Goal: Information Seeking & Learning: Learn about a topic

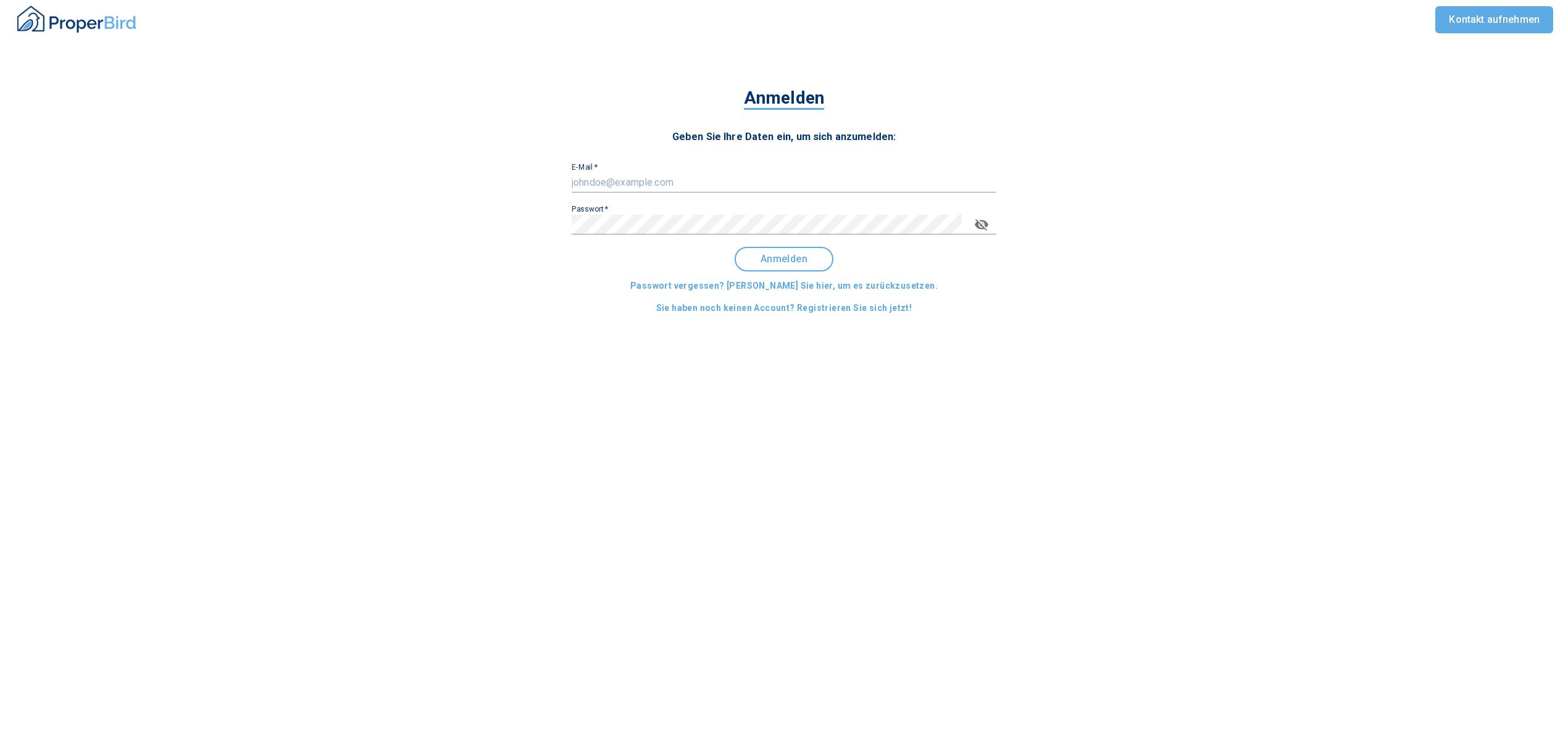
drag, startPoint x: 649, startPoint y: 182, endPoint x: 654, endPoint y: 195, distance: 13.9
click at [649, 182] on input "E-Mail   *" at bounding box center [784, 182] width 425 height 20
type input "[EMAIL_ADDRESS][DOMAIN_NAME]"
click at [787, 265] on button "Anmelden" at bounding box center [784, 259] width 99 height 25
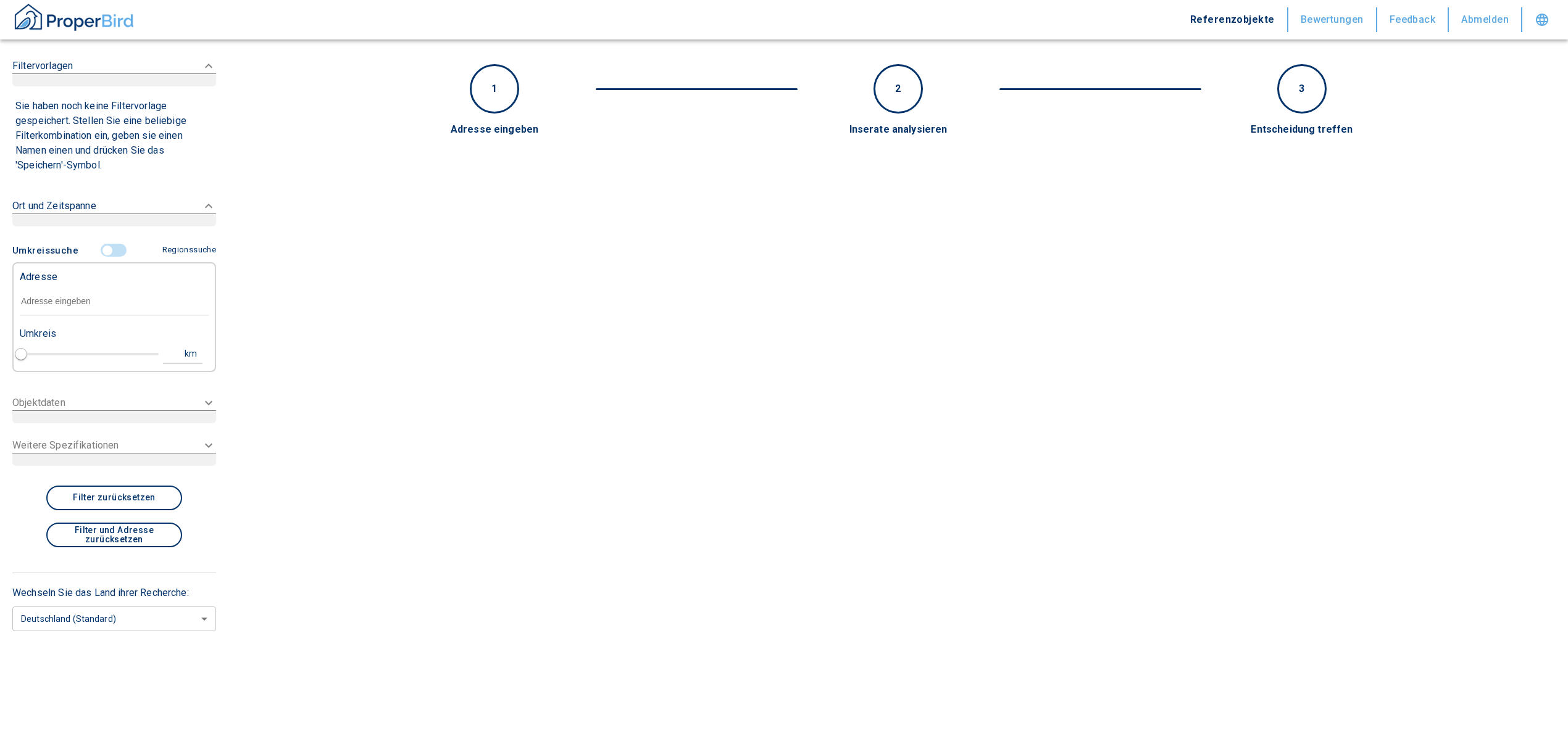
type input "2020"
click at [112, 293] on input "text" at bounding box center [114, 301] width 189 height 28
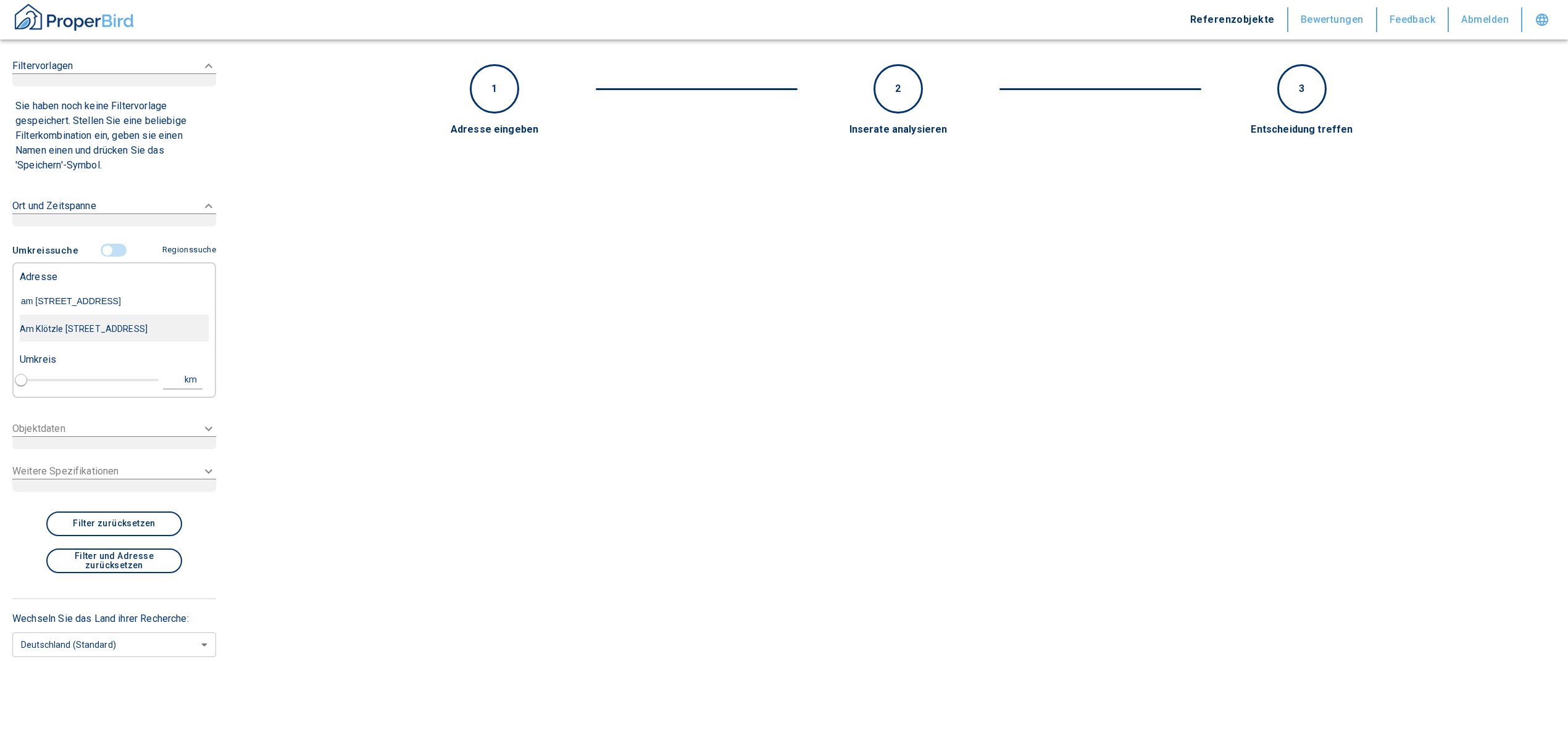
click at [164, 335] on div "Am Klötzle [STREET_ADDRESS]" at bounding box center [114, 328] width 189 height 26
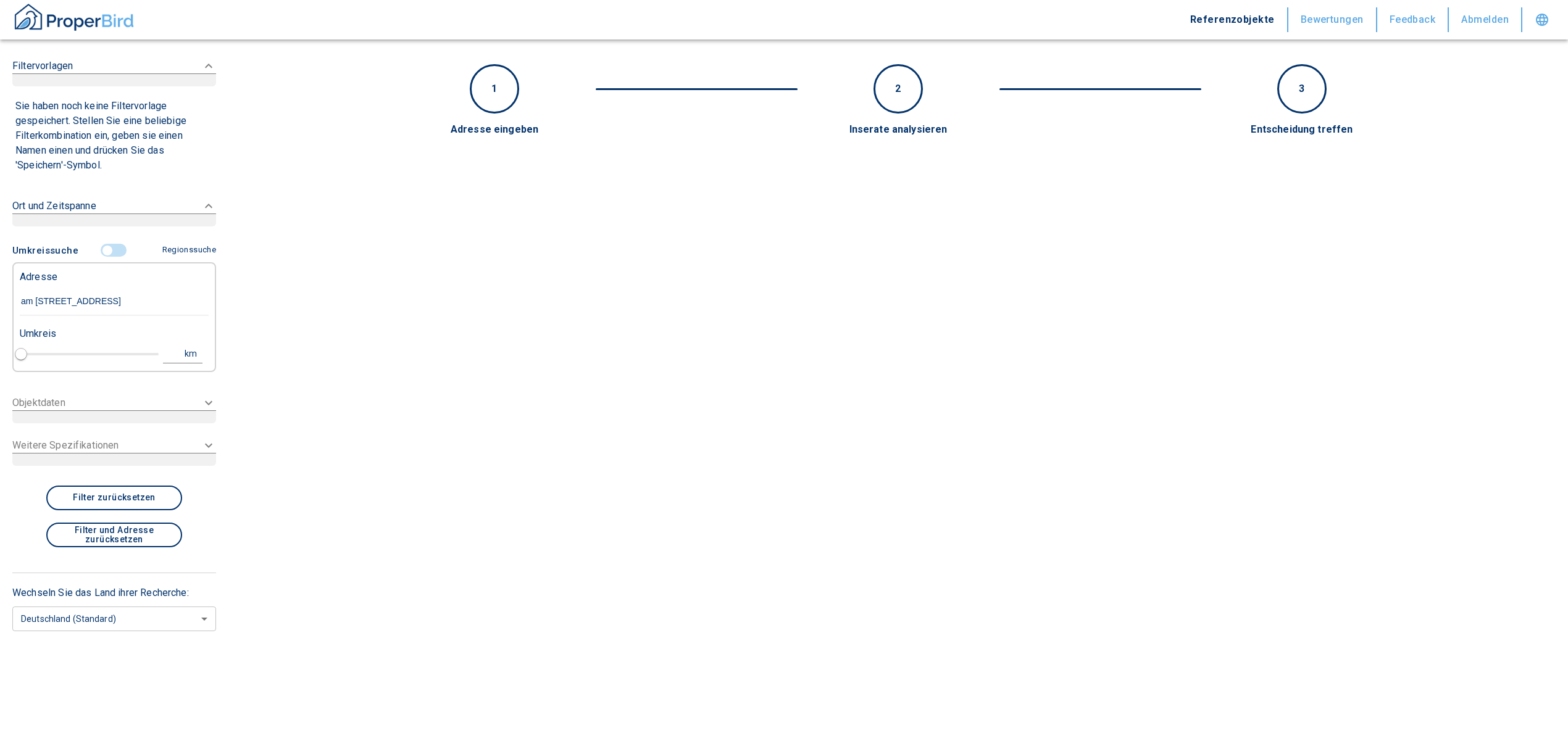
type input "Am Klötzle [STREET_ADDRESS]"
type input "1"
type input "2020"
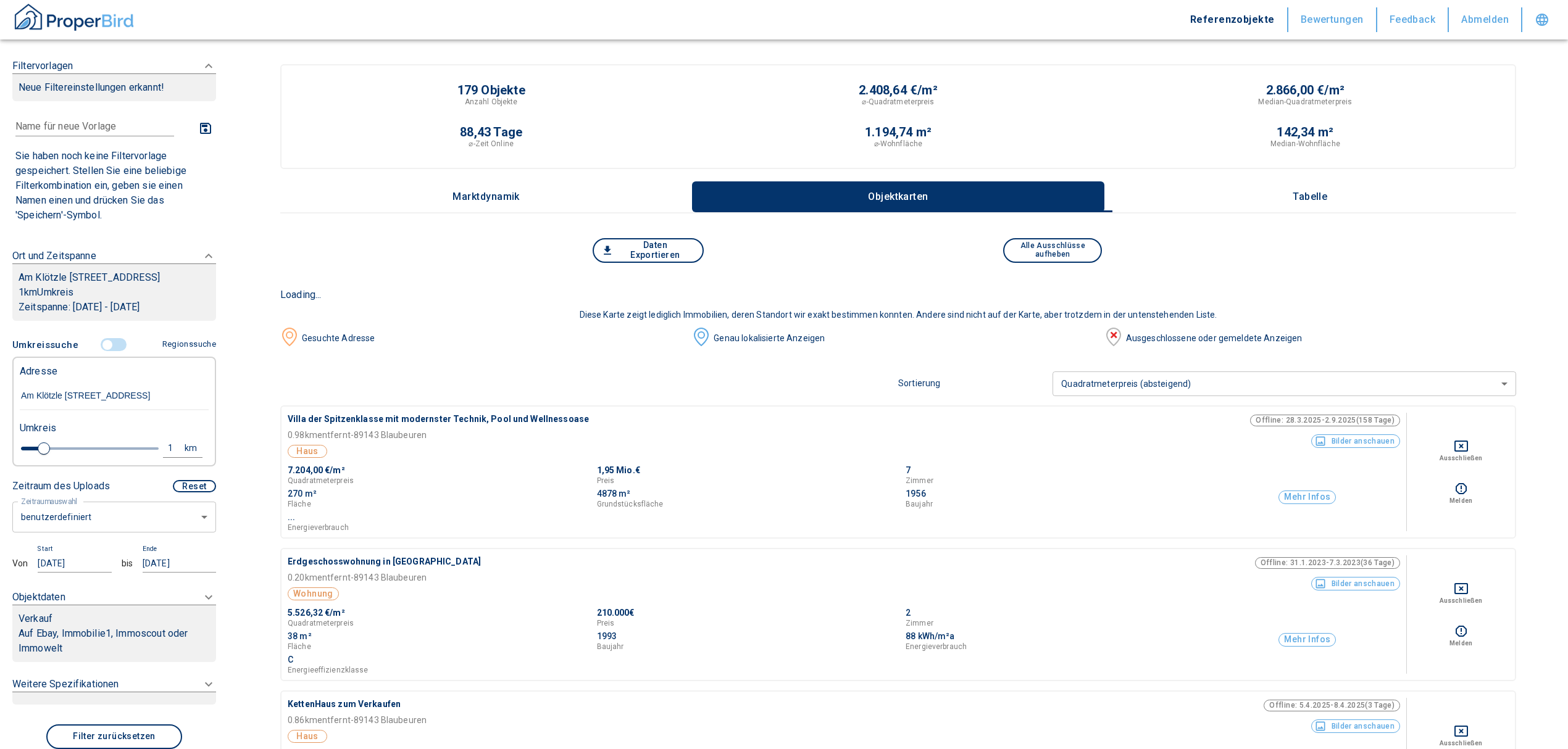
type input "Am Klötzle [STREET_ADDRESS]"
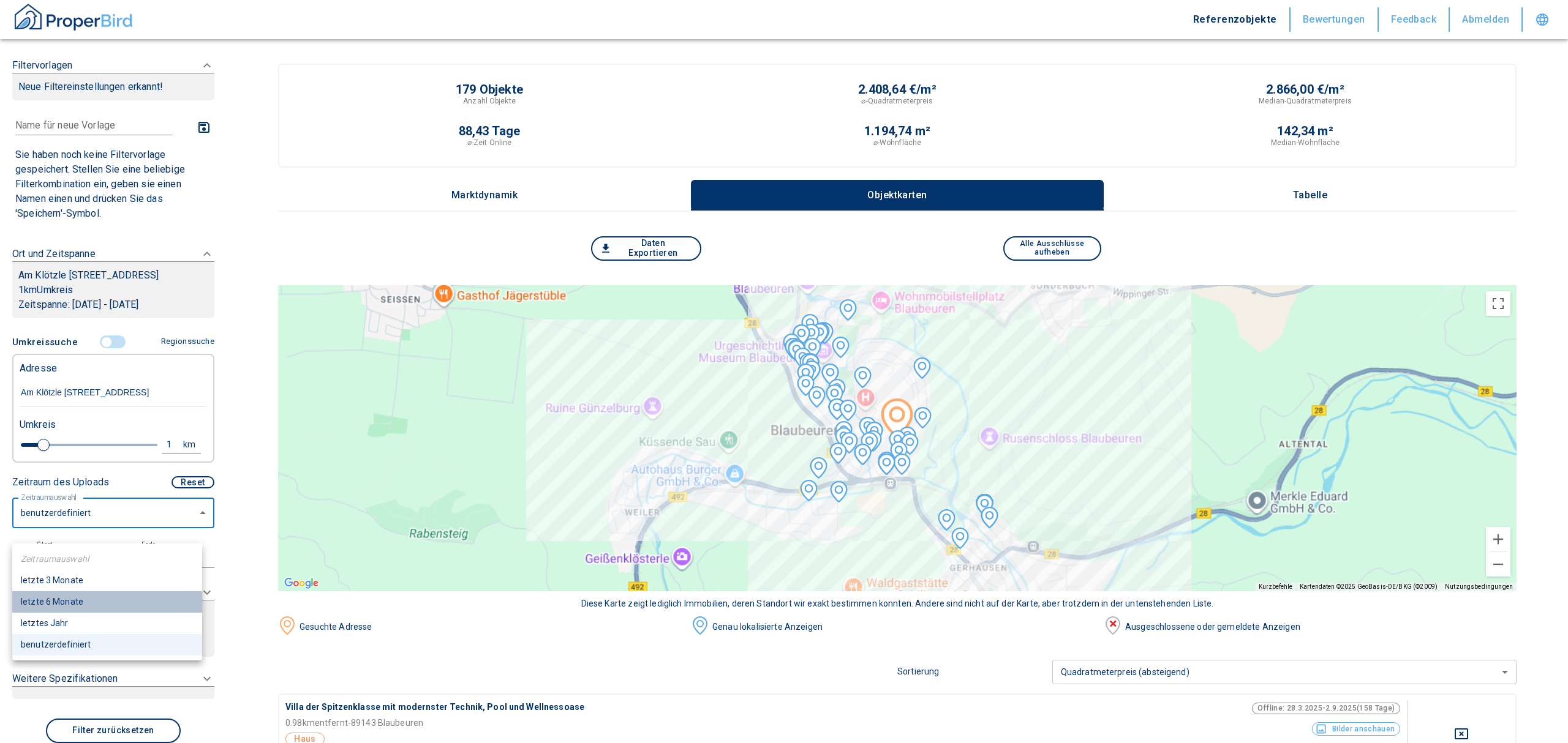
click at [78, 599] on li "letzte 6 Monate" at bounding box center [107, 602] width 190 height 21
type input "2020"
type input "6"
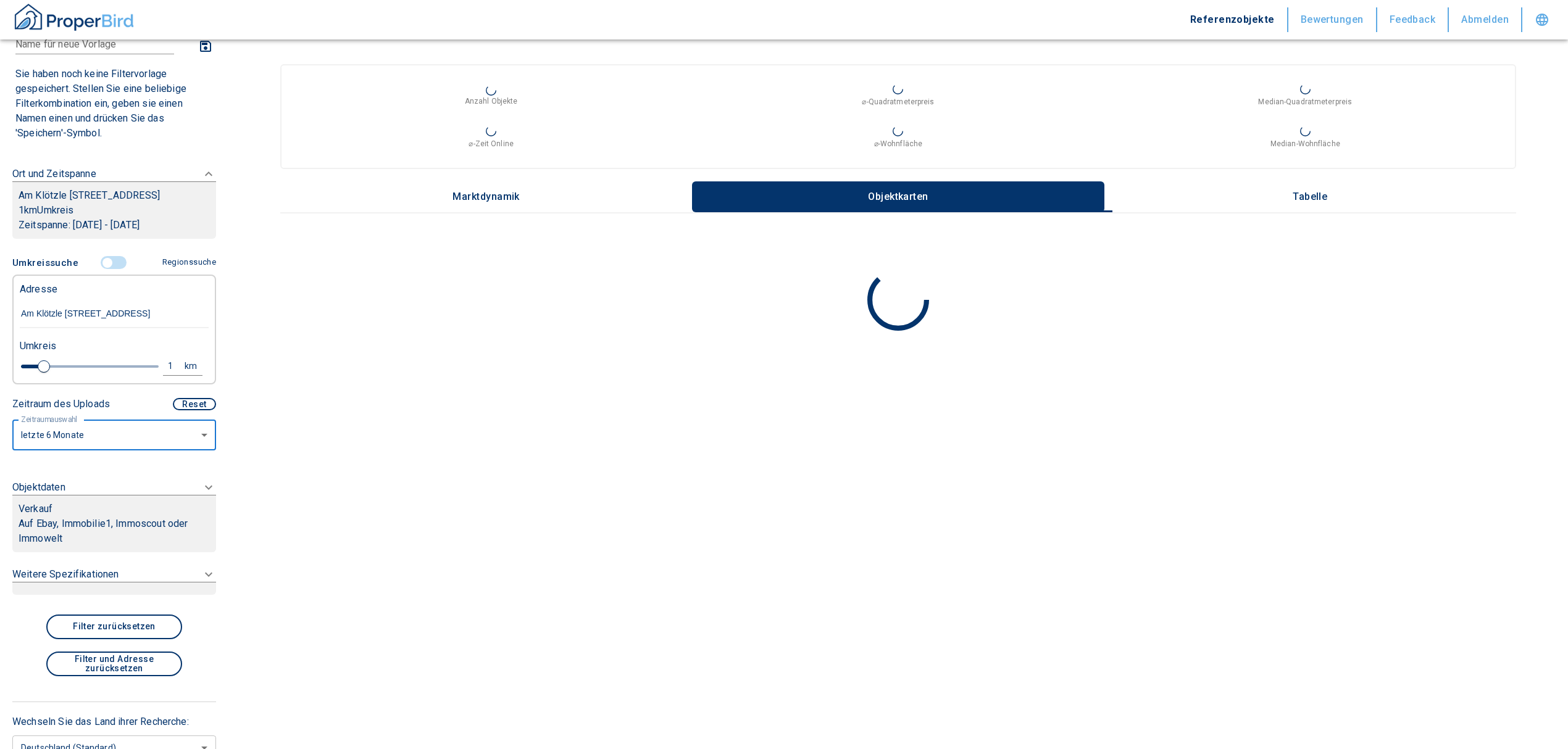
click at [88, 542] on p "Auf Ebay, Immobilie1, Immoscout oder Immowelt" at bounding box center [113, 531] width 191 height 30
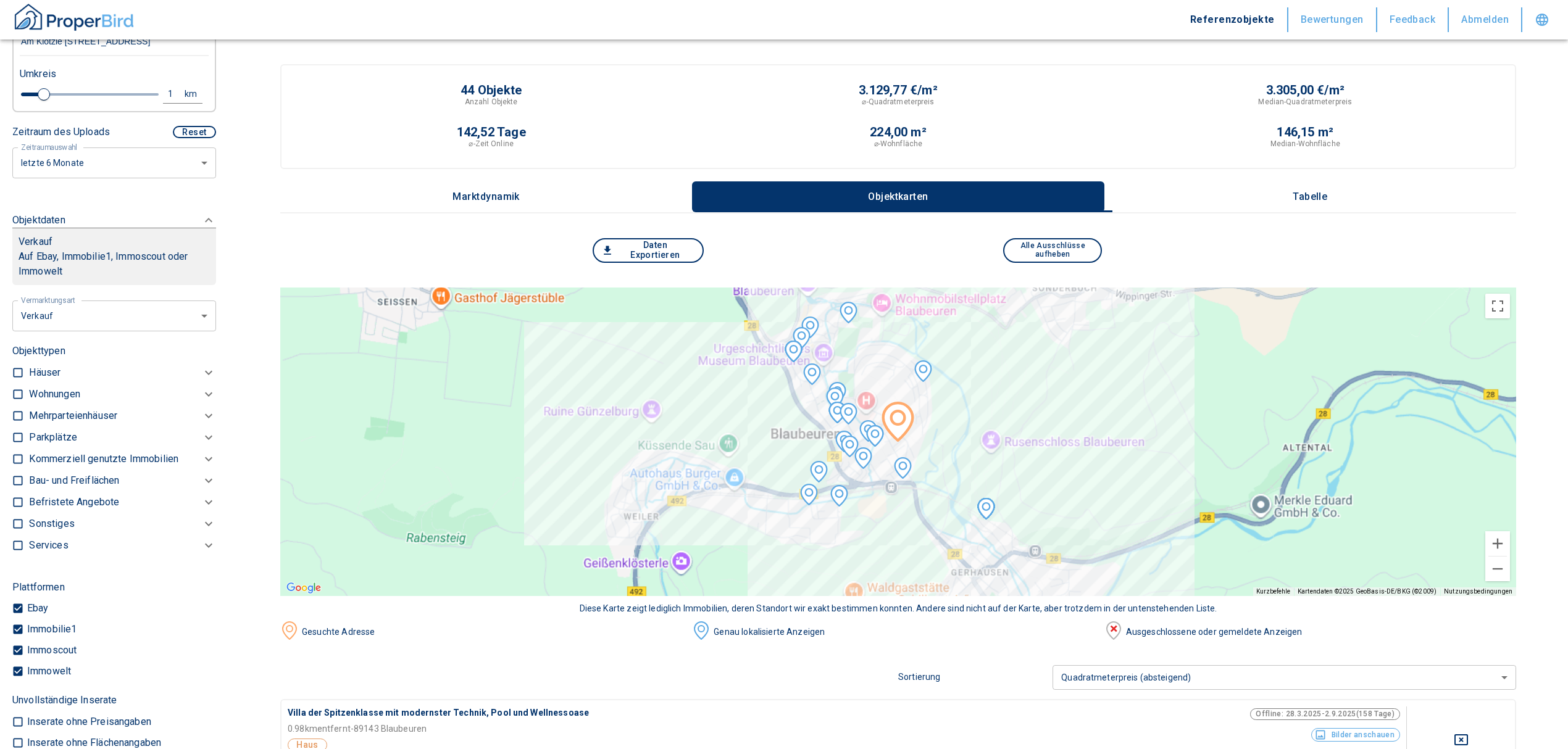
scroll to position [310, 0]
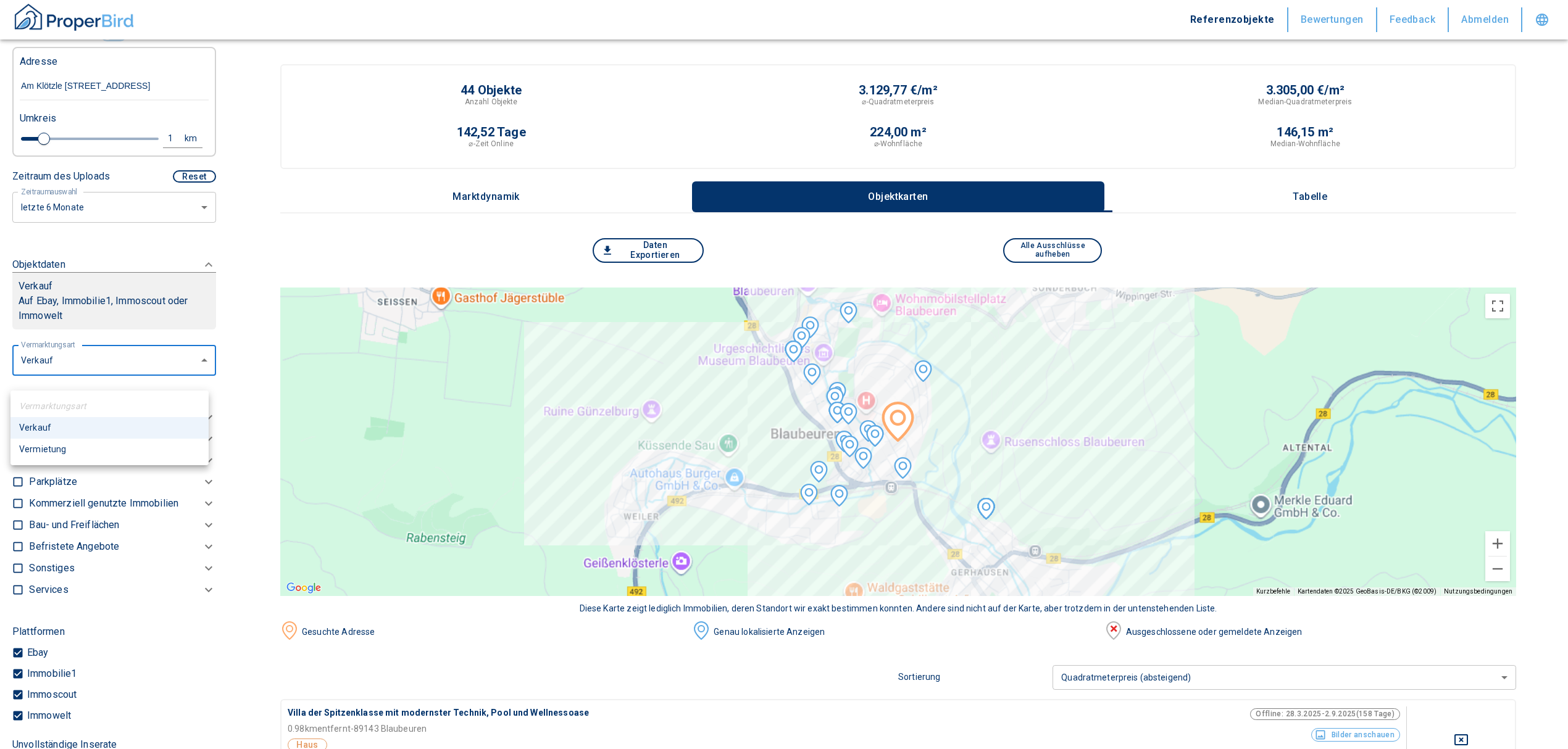
click at [90, 450] on li "Vermietung" at bounding box center [110, 450] width 198 height 21
type input "rent"
type input "2020"
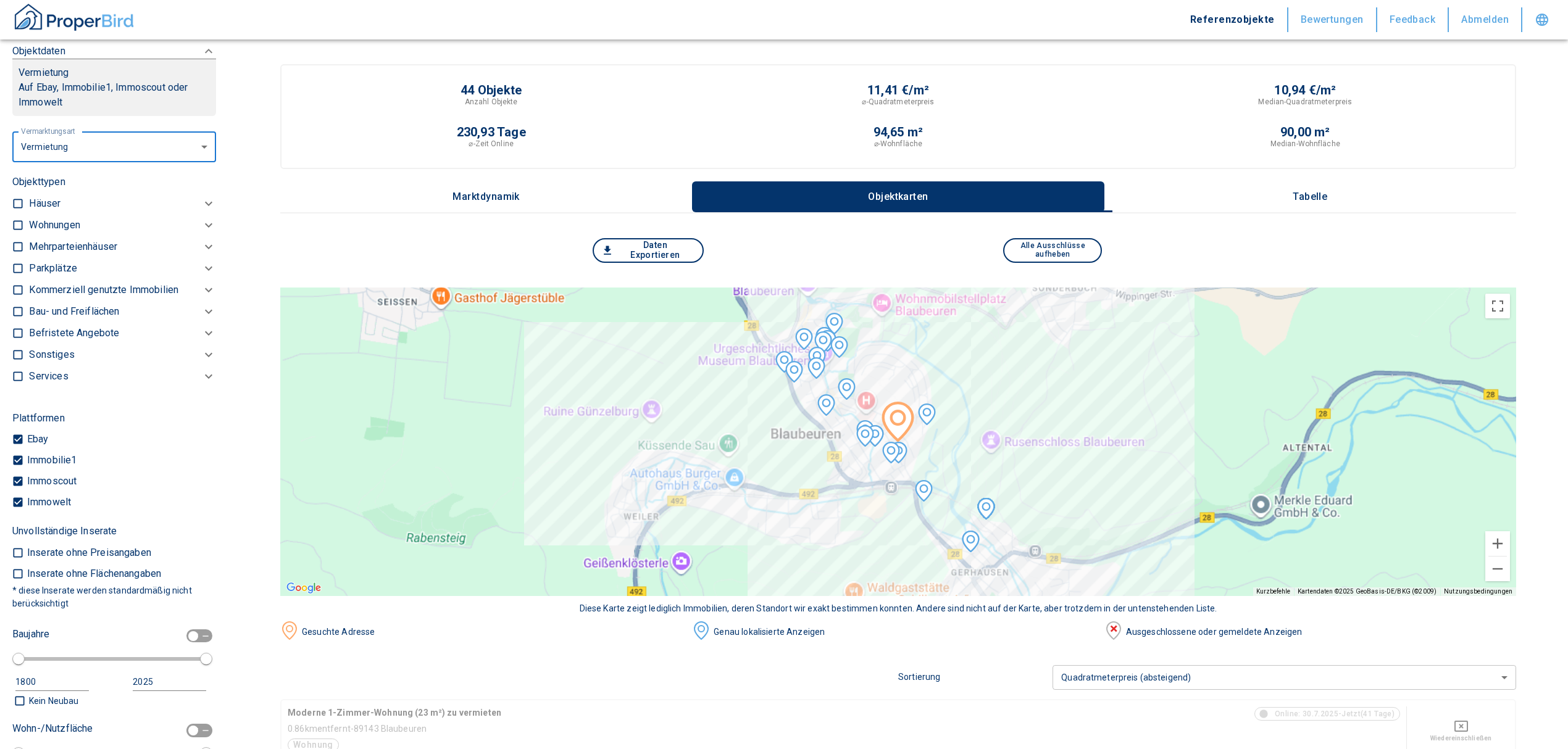
scroll to position [393, 0]
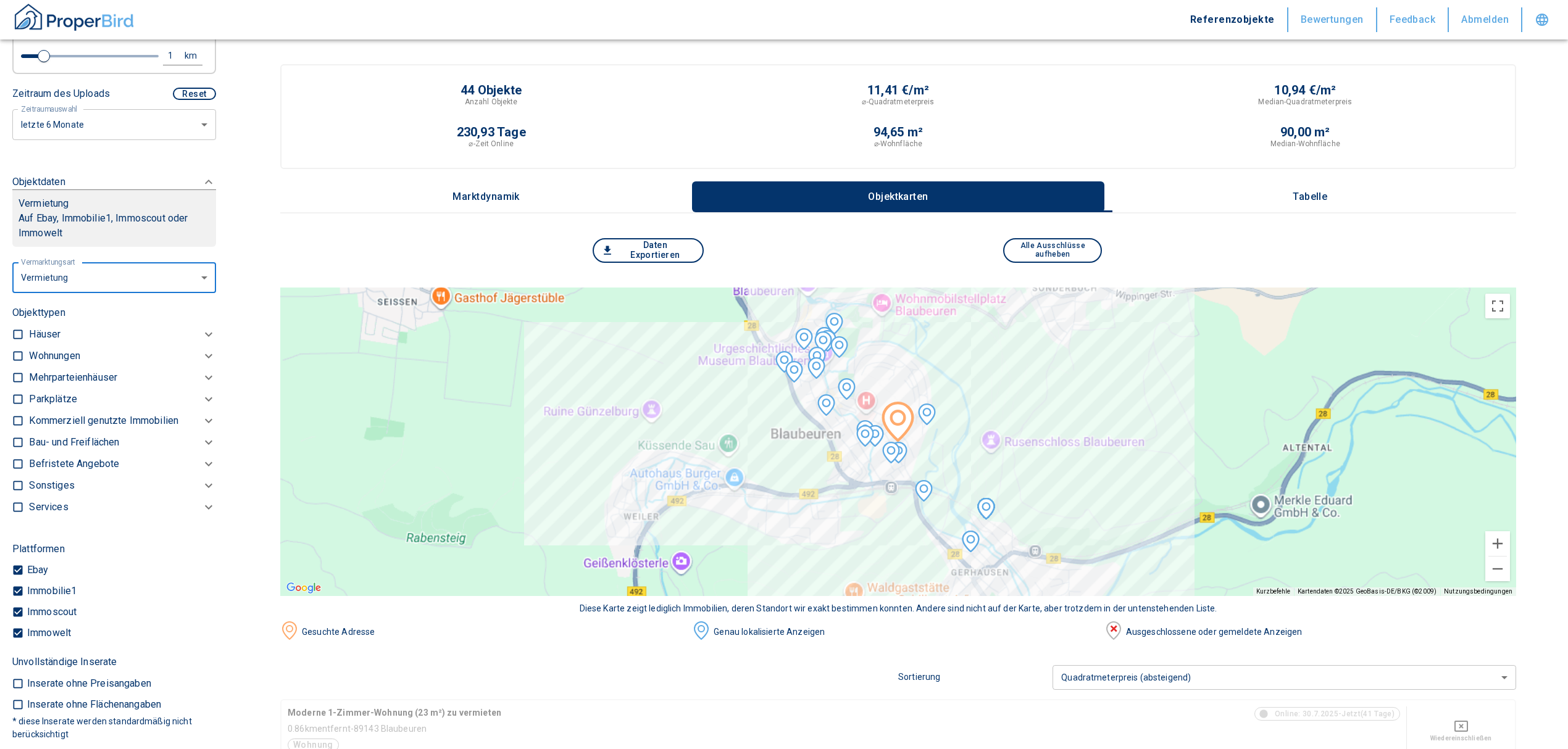
click at [18, 363] on input "checkbox" at bounding box center [18, 356] width 13 height 13
checkbox input "true"
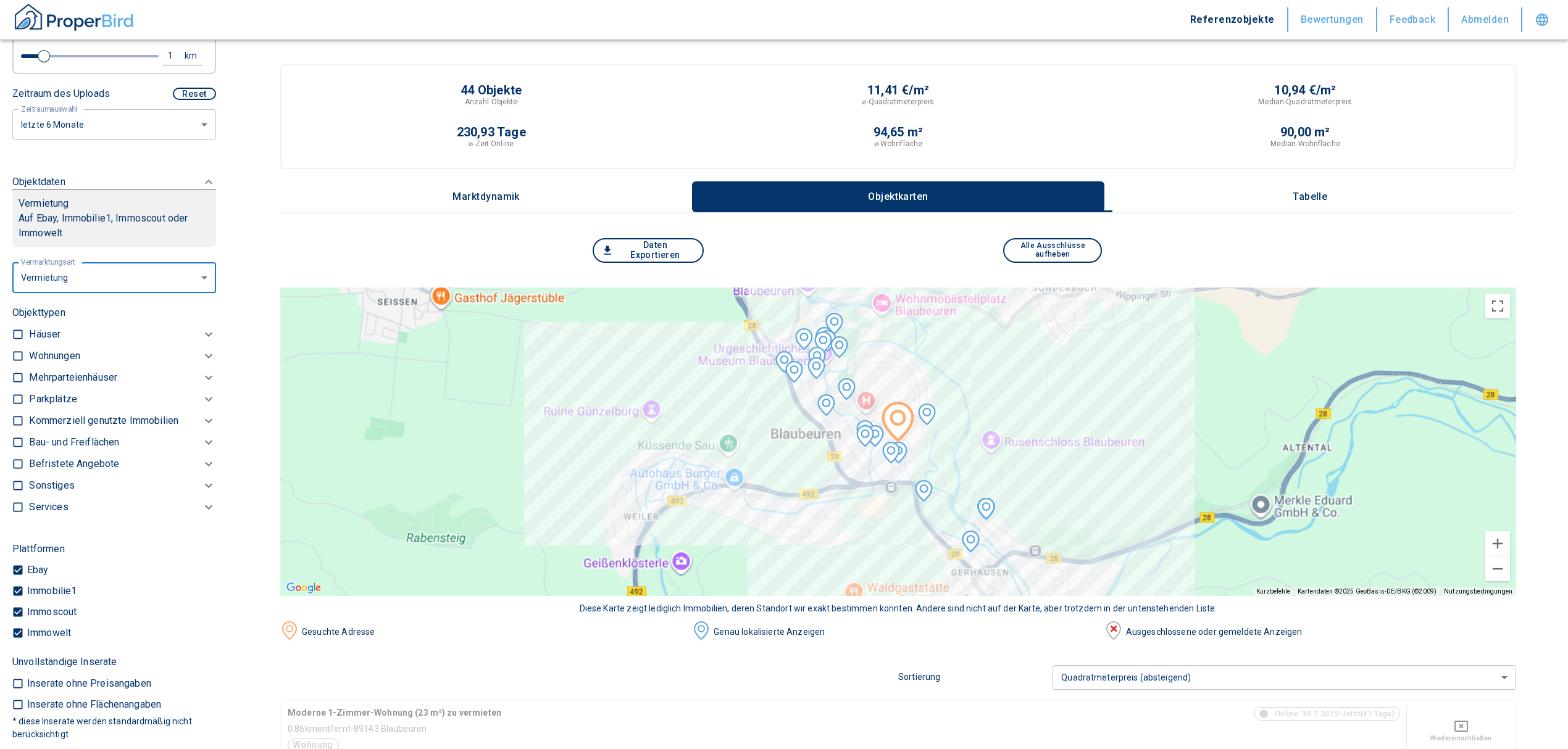
checkbox input "true"
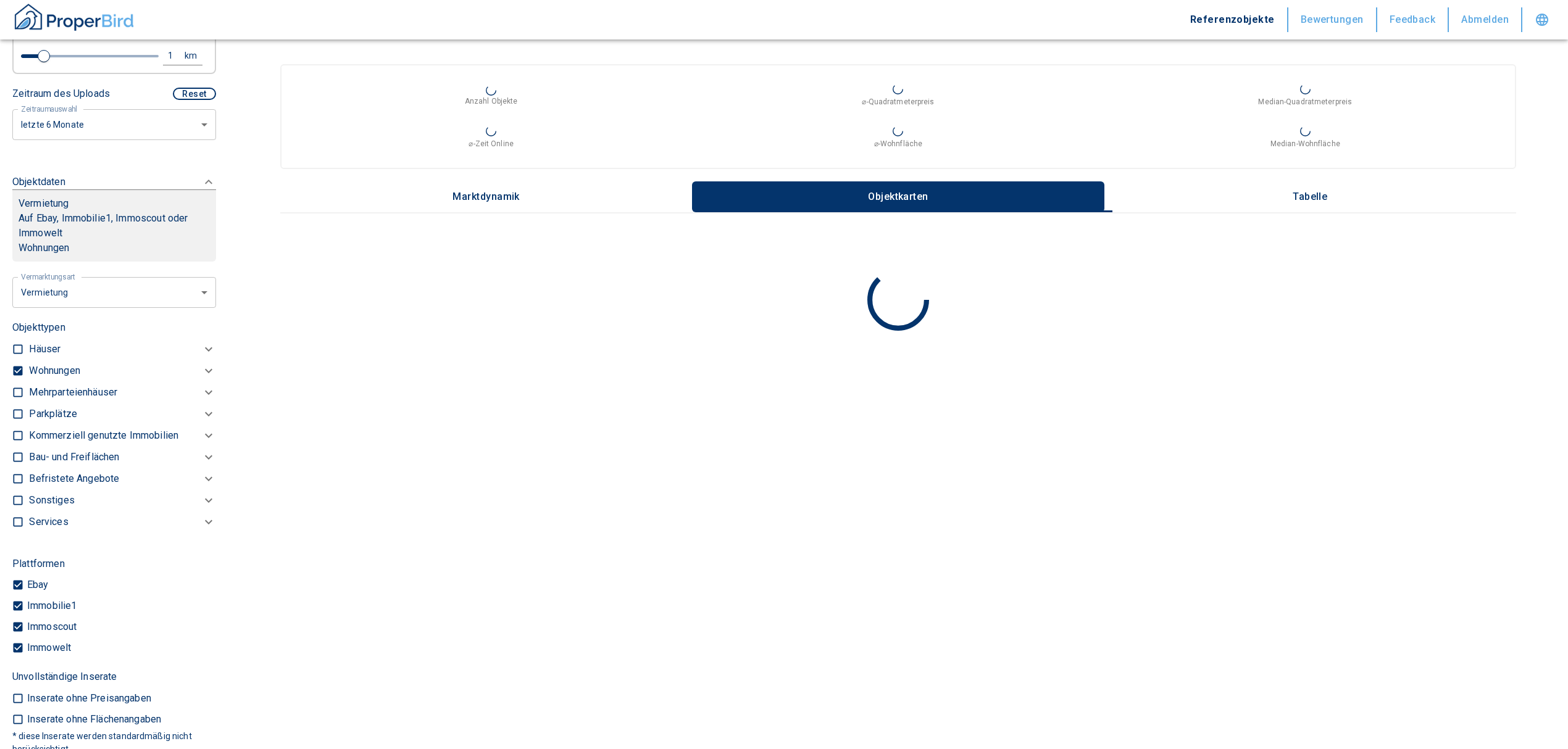
type input "2020"
click at [64, 378] on p "Wohnungen" at bounding box center [54, 371] width 50 height 15
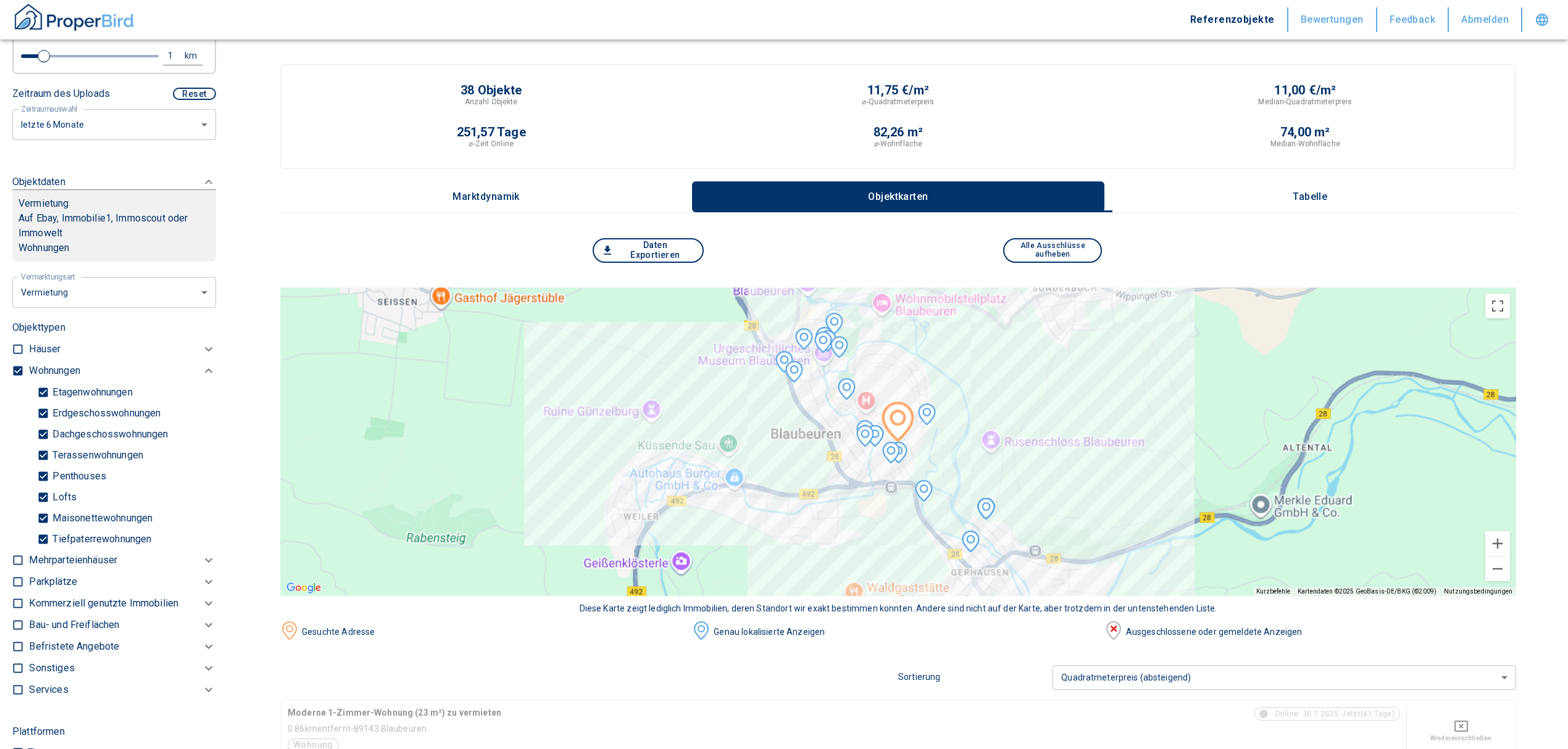
click at [45, 550] on input "Tiefpaterrewohnungen" at bounding box center [44, 539] width 13 height 21
checkbox input "false"
type input "2020"
click at [1306, 202] on button "Tabelle" at bounding box center [1310, 197] width 412 height 31
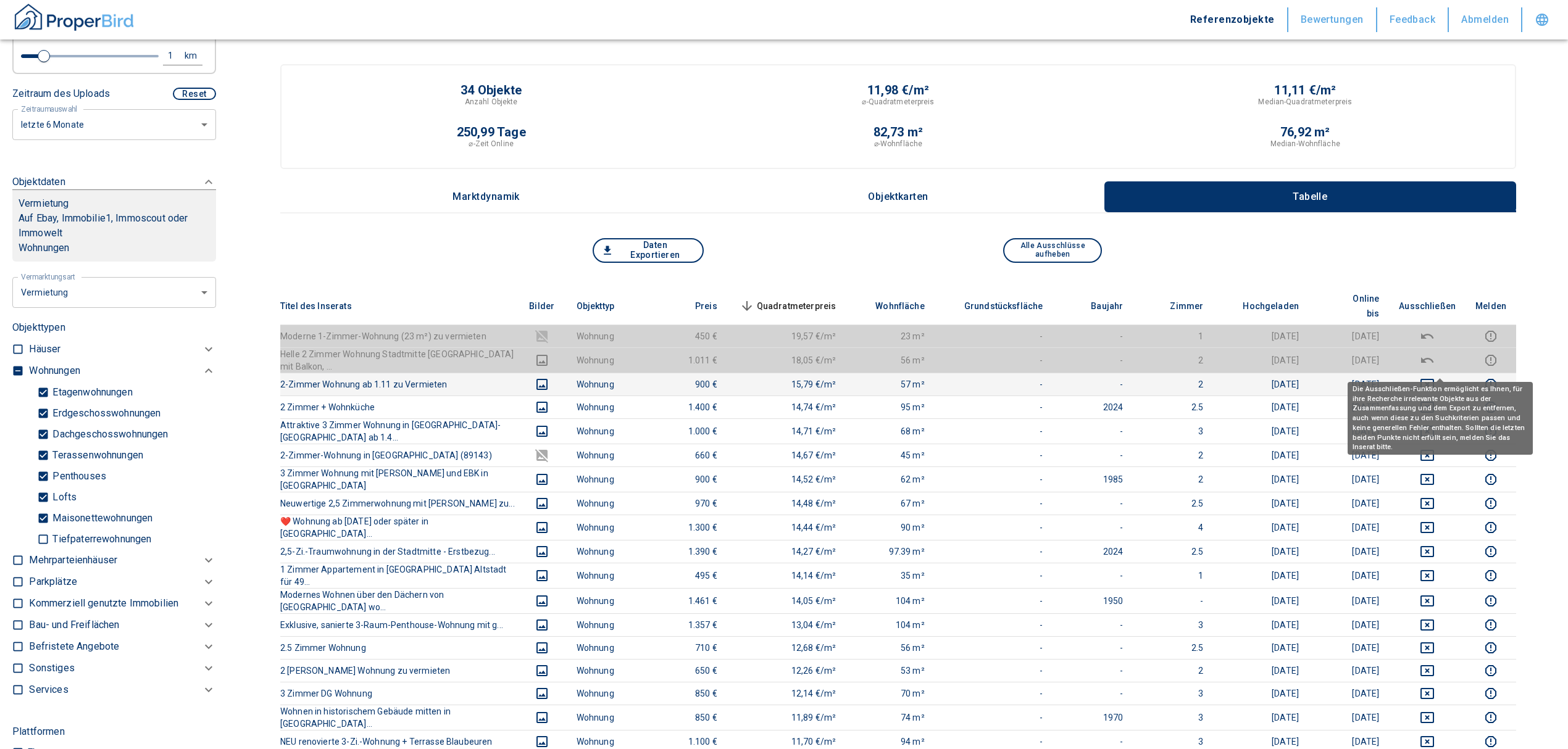
click at [1434, 377] on icon "deselect this listing" at bounding box center [1427, 384] width 15 height 15
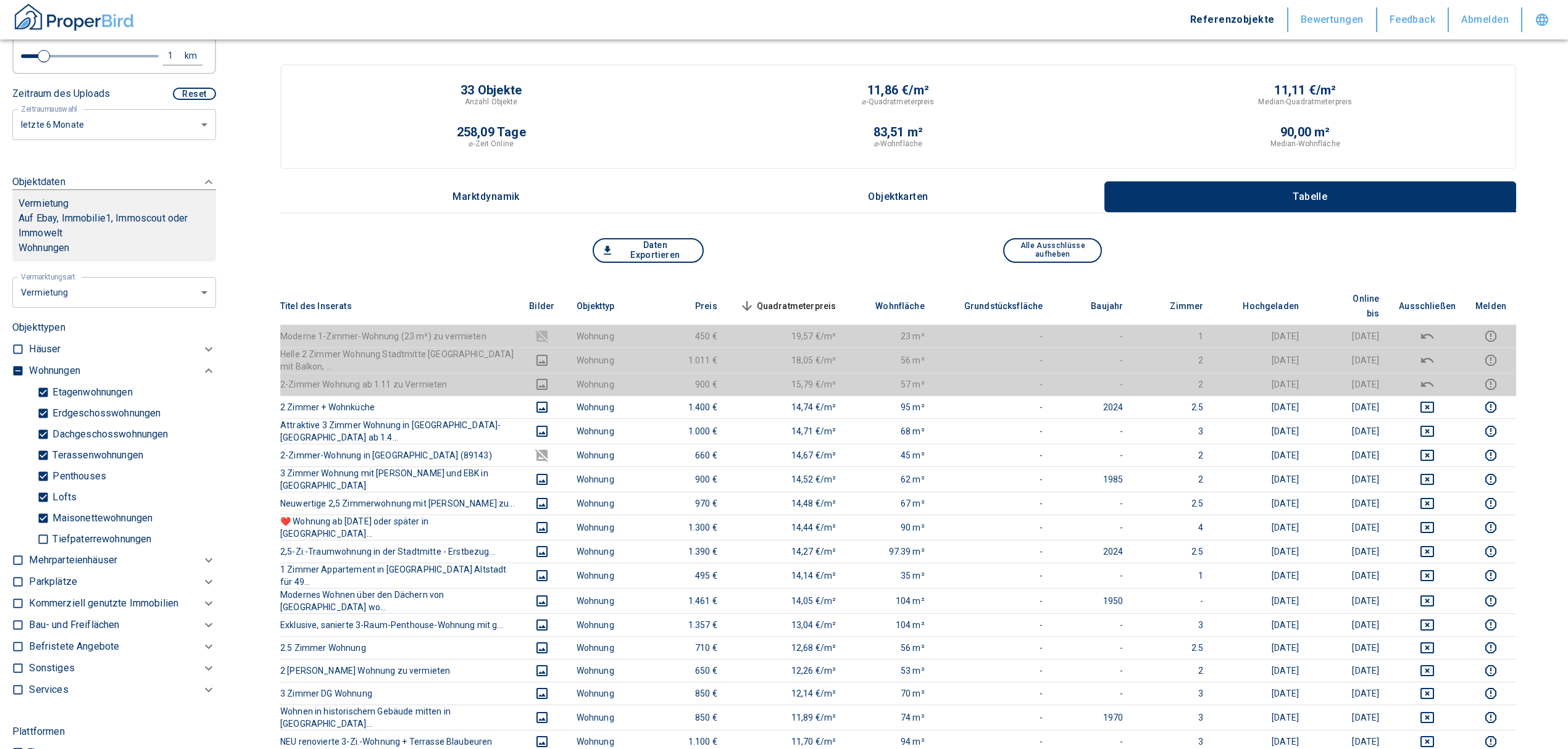
click at [784, 299] on span "Quadratmeterpreis sorted descending" at bounding box center [787, 306] width 100 height 15
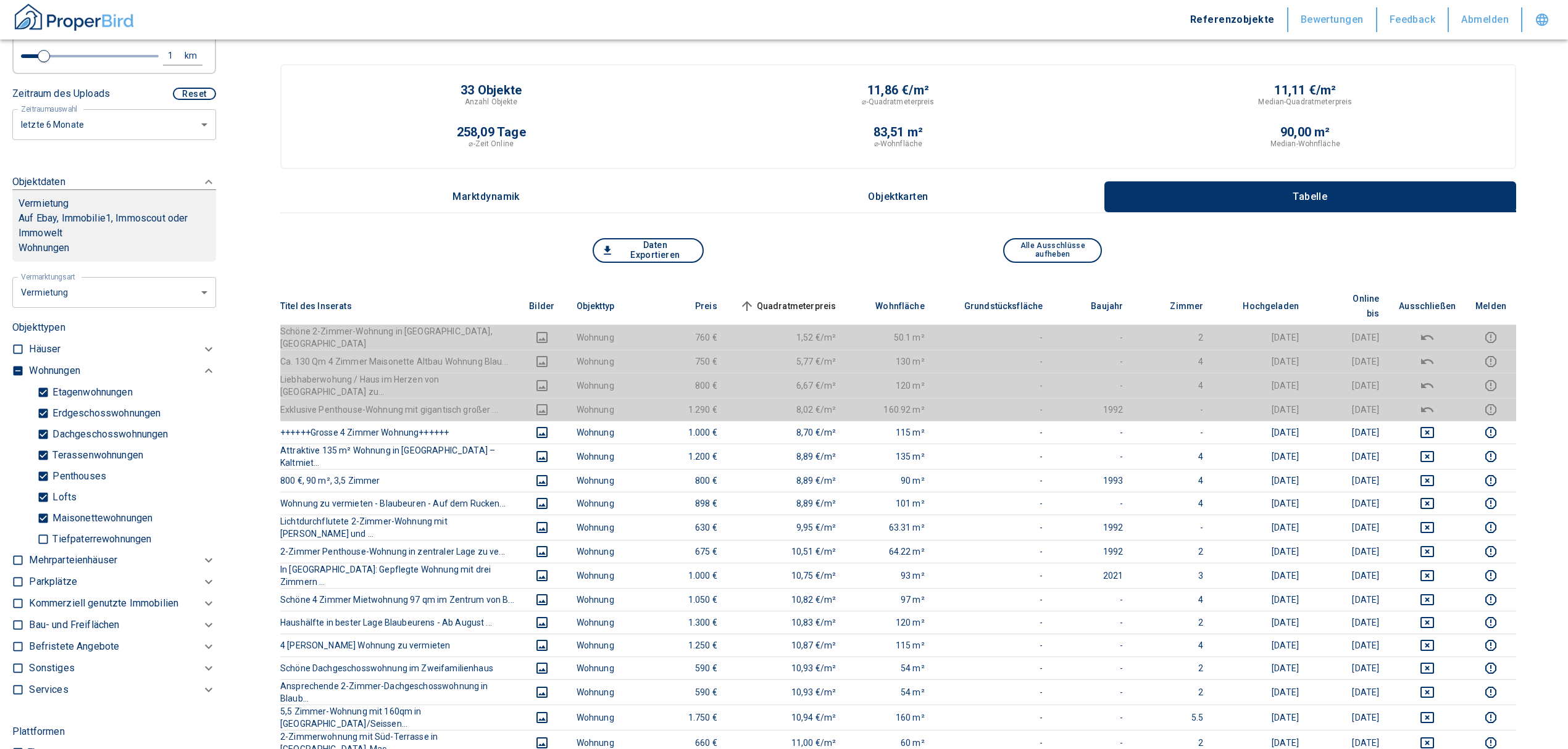
click at [801, 299] on span "Quadratmeterpreis sorted ascending" at bounding box center [787, 306] width 100 height 15
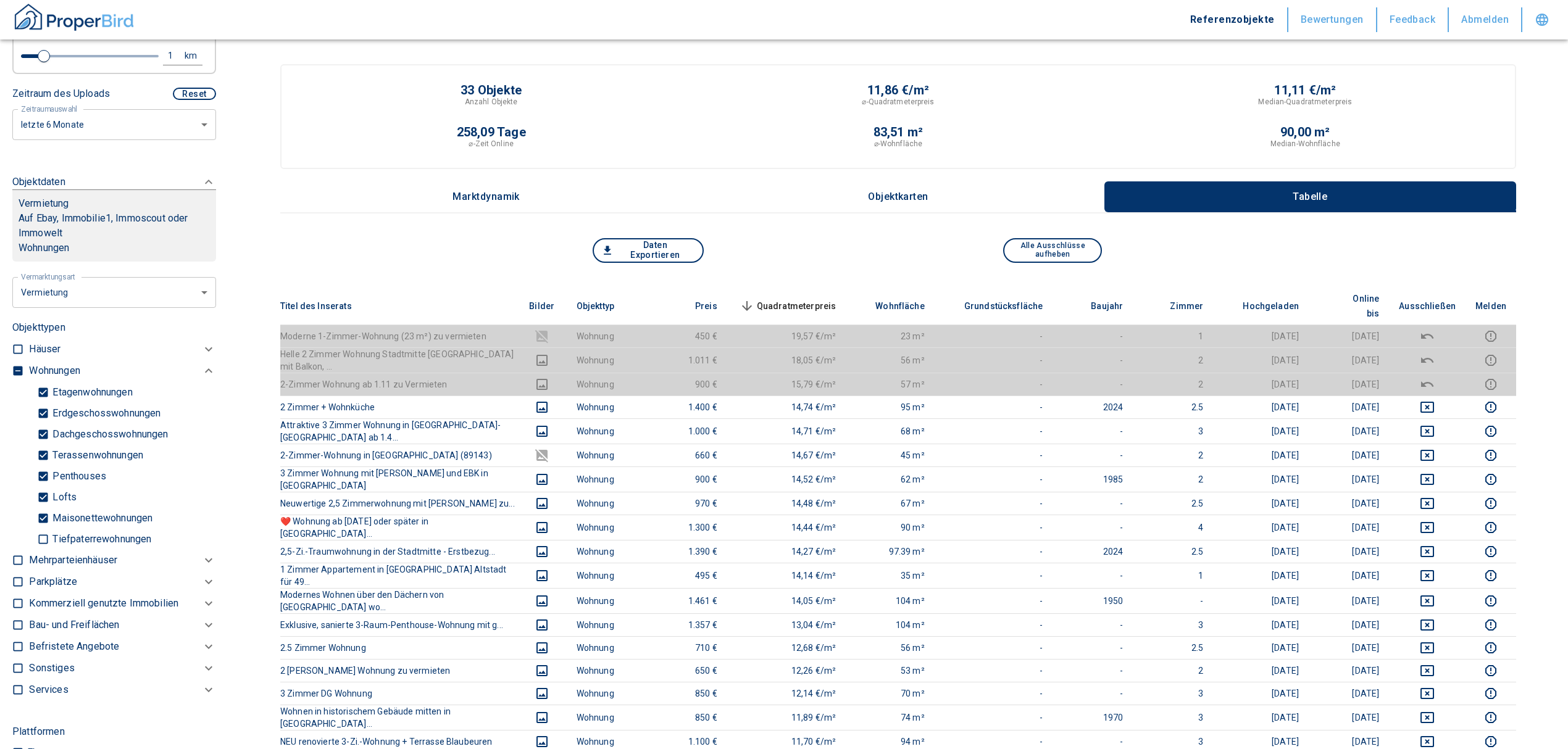
click at [796, 299] on span "Quadratmeterpreis sorted descending" at bounding box center [787, 306] width 100 height 15
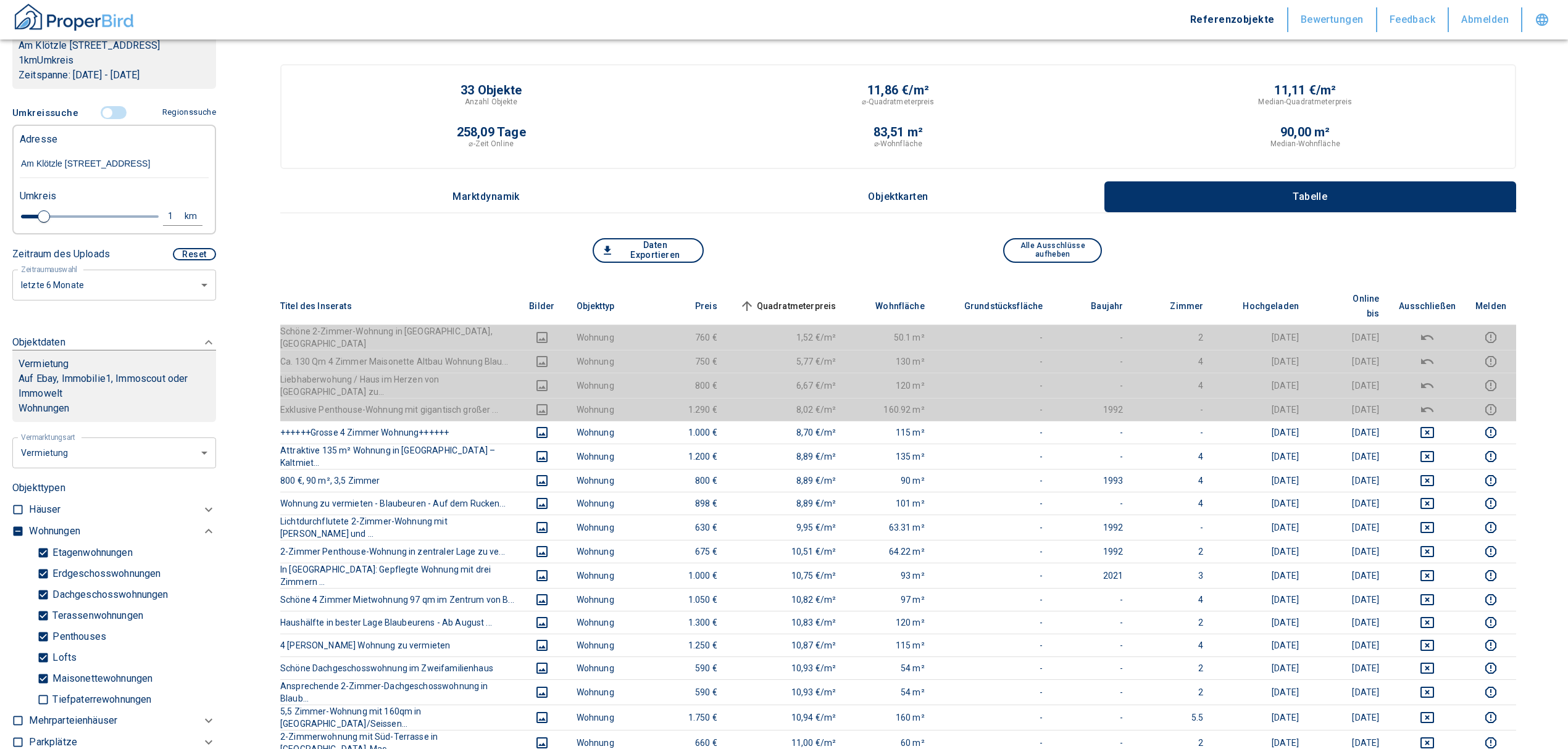
scroll to position [146, 0]
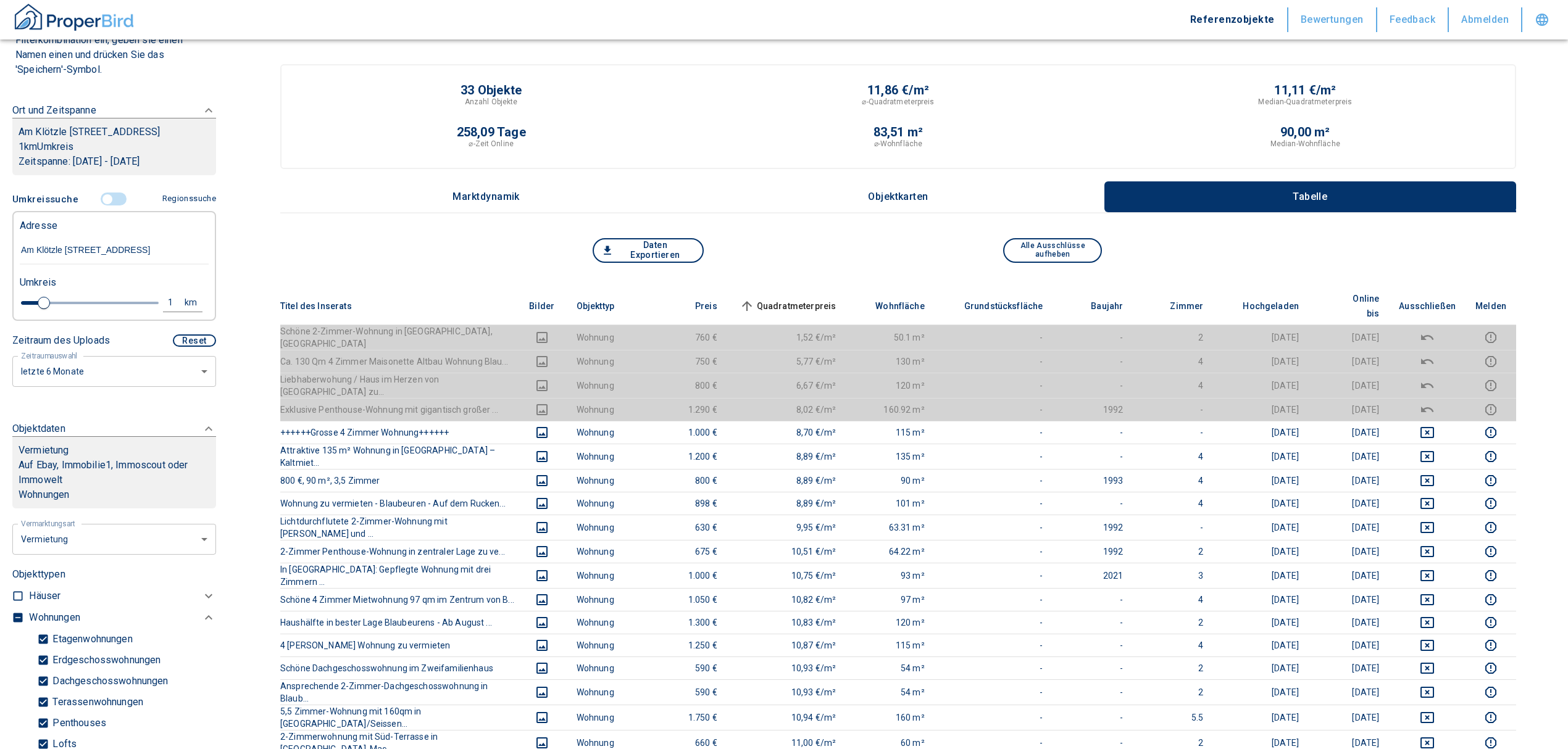
click at [104, 206] on input "controlled" at bounding box center [107, 199] width 37 height 14
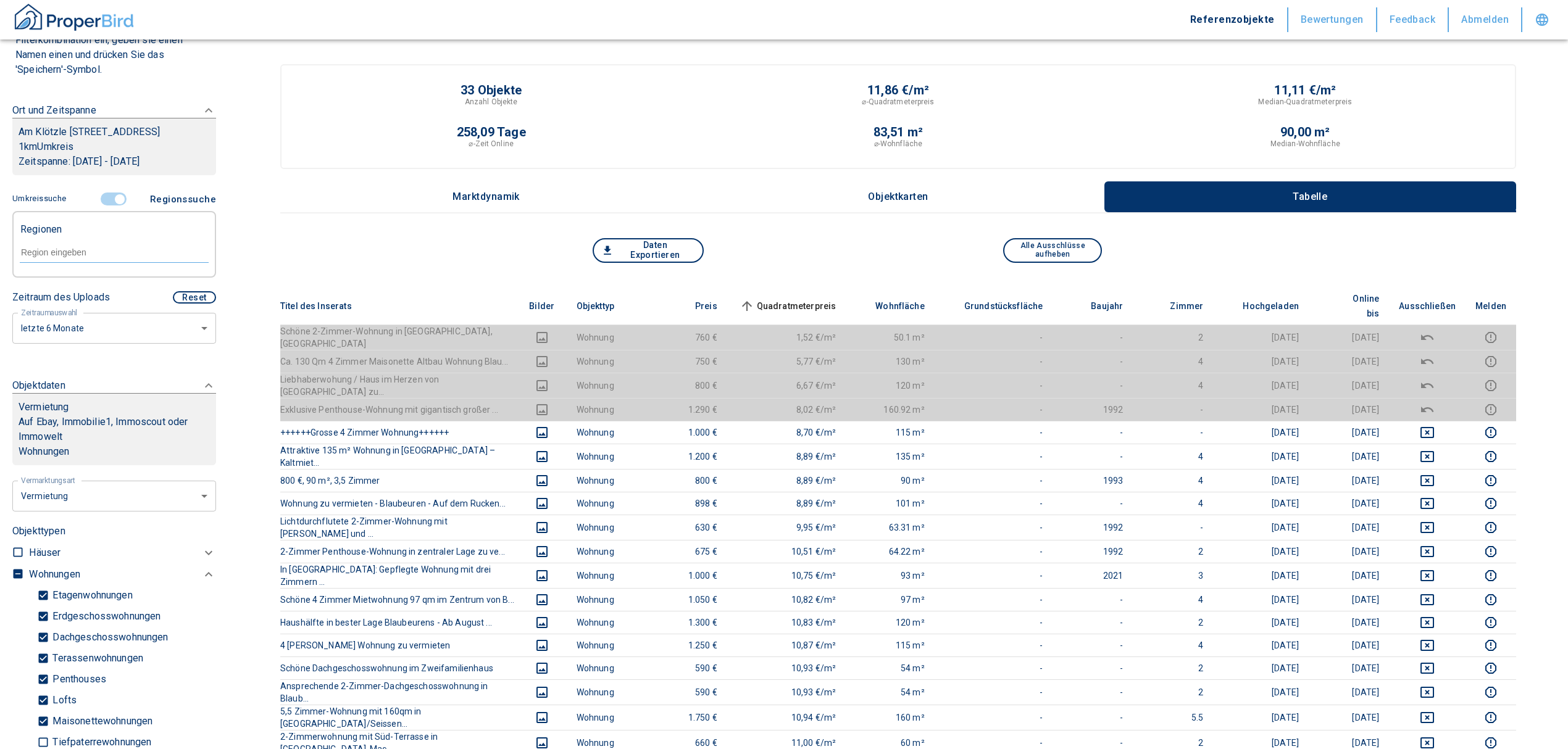
click at [67, 255] on div at bounding box center [114, 252] width 189 height 21
click at [78, 293] on li "89143 Blaubeuren" at bounding box center [107, 295] width 177 height 22
type input "89143"
type input "2020"
type input "89143 Blaubeuren"
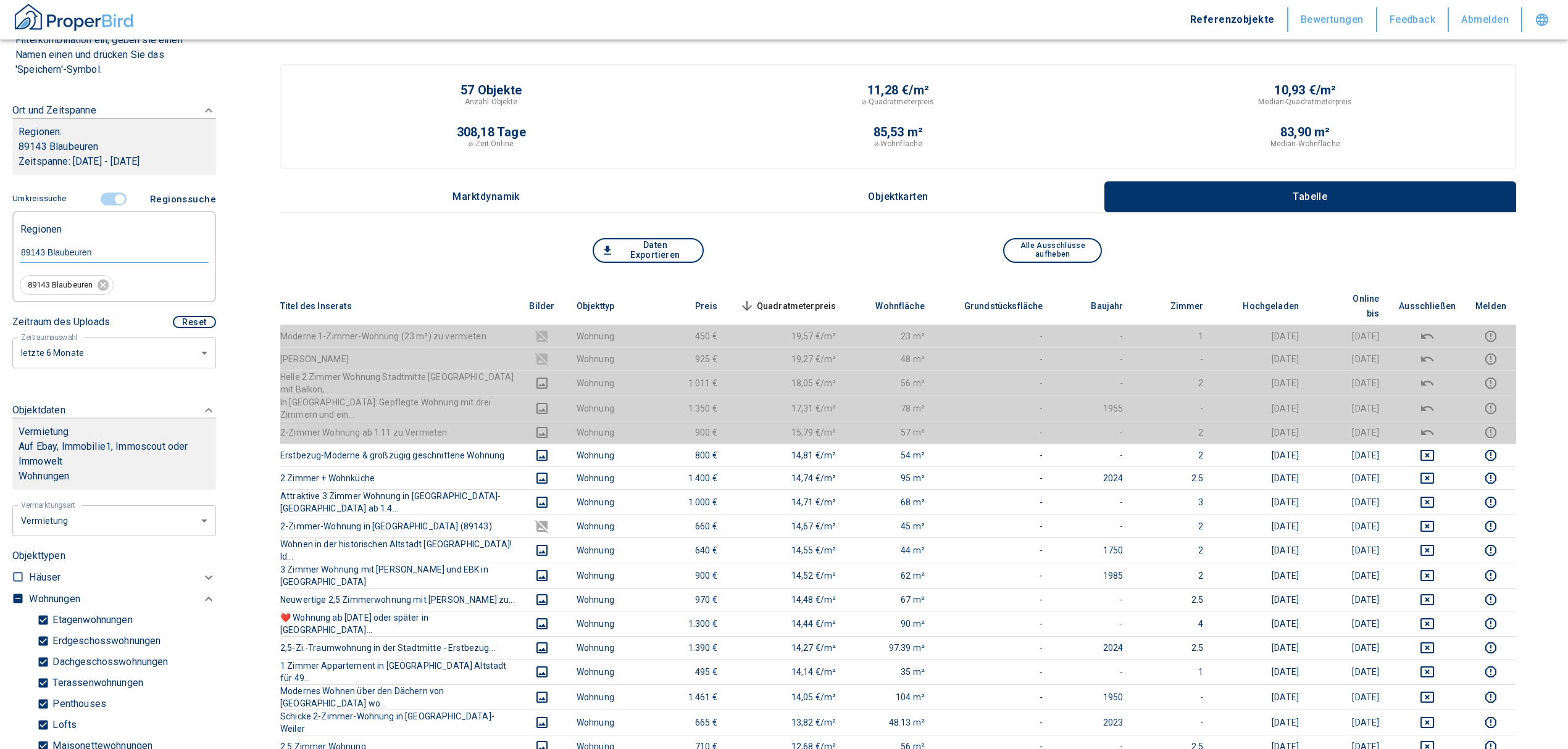
click at [786, 299] on span "Quadratmeterpreis sorted descending" at bounding box center [787, 306] width 100 height 15
